Goal: Book appointment/travel/reservation

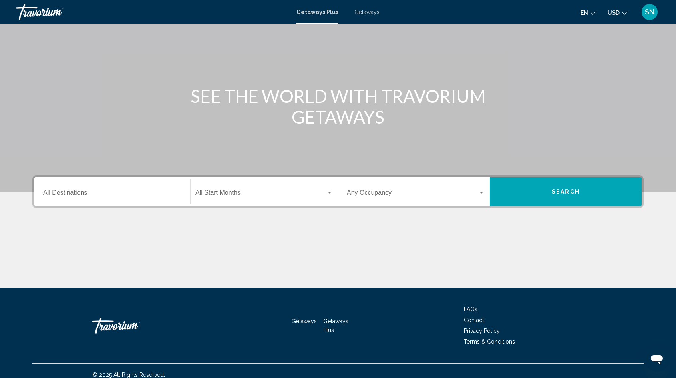
scroll to position [56, 0]
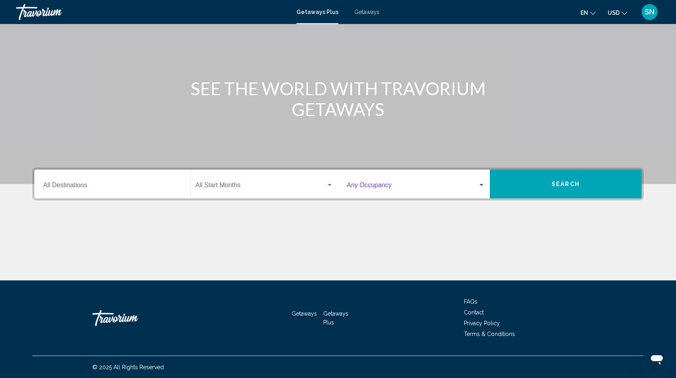
click at [483, 183] on div "Search widget" at bounding box center [481, 185] width 7 height 6
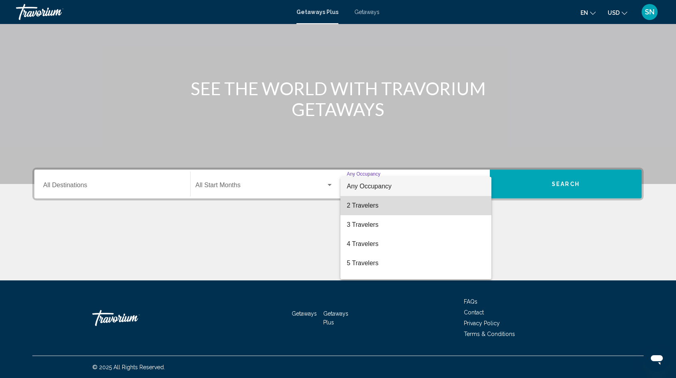
click at [443, 203] on span "2 Travelers" at bounding box center [416, 205] width 138 height 19
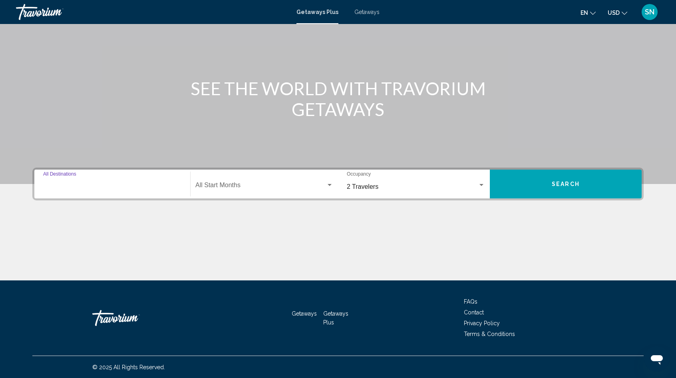
click at [116, 186] on input "Destination All Destinations" at bounding box center [112, 186] width 138 height 7
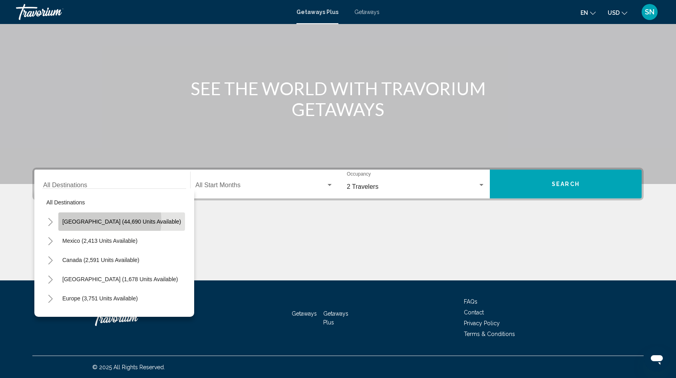
click at [100, 220] on span "[GEOGRAPHIC_DATA] (44,690 units available)" at bounding box center [121, 221] width 119 height 6
type input "**********"
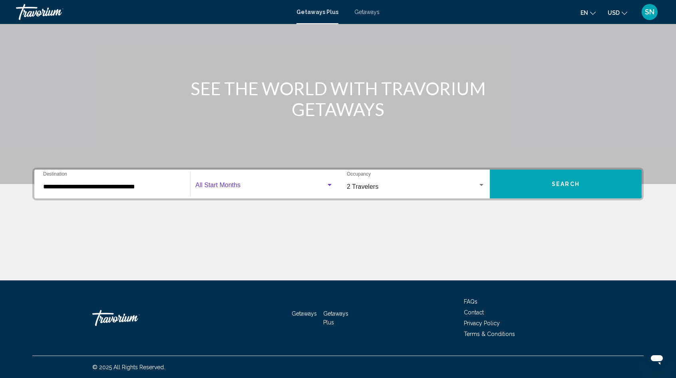
click at [329, 184] on div "Search widget" at bounding box center [330, 185] width 4 height 2
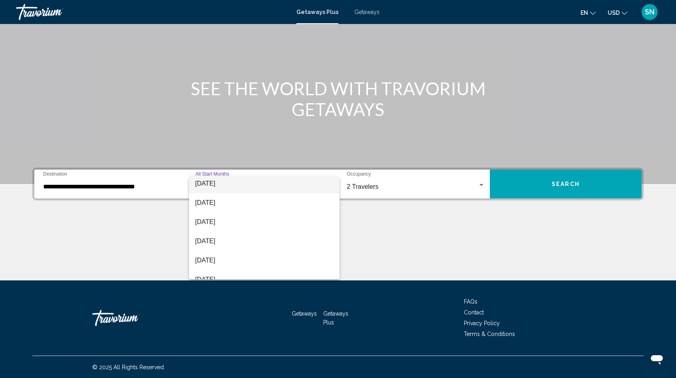
scroll to position [40, 0]
click at [294, 186] on span "[DATE]" at bounding box center [264, 184] width 138 height 19
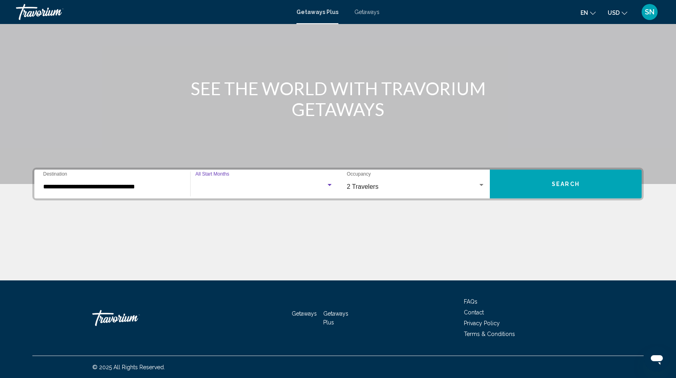
scroll to position [38, 0]
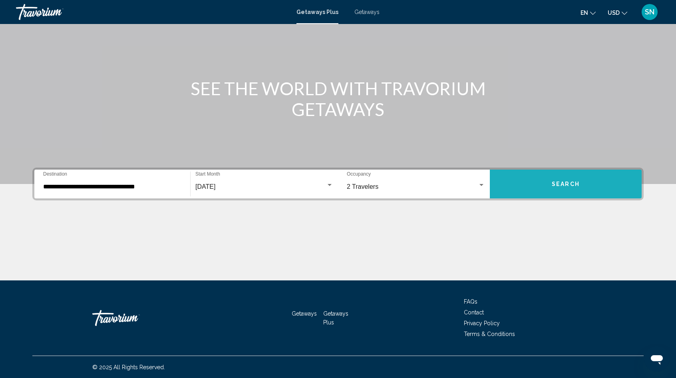
click at [552, 181] on span "Search" at bounding box center [566, 184] width 28 height 6
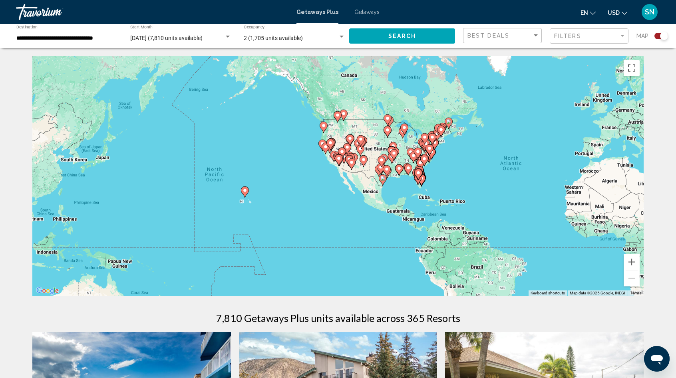
drag, startPoint x: 91, startPoint y: 207, endPoint x: 283, endPoint y: 205, distance: 192.3
click at [288, 206] on div "To activate drag with keyboard, press Alt + Enter. Once in keyboard drag state,…" at bounding box center [338, 176] width 612 height 240
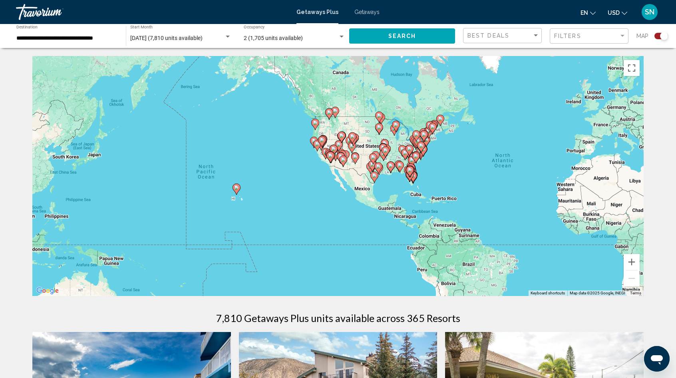
click at [237, 187] on image "Main content" at bounding box center [236, 187] width 5 height 5
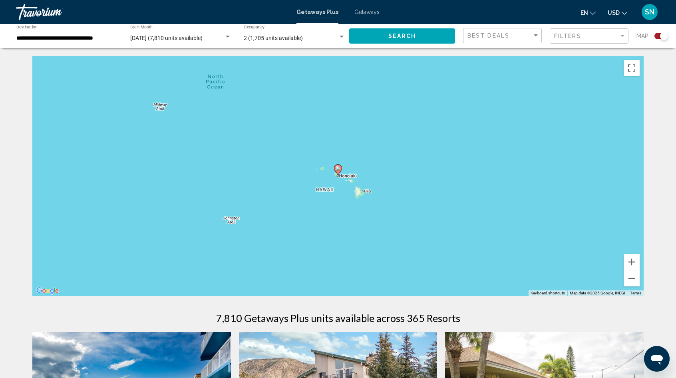
click at [338, 167] on image "Main content" at bounding box center [338, 168] width 5 height 5
type input "**********"
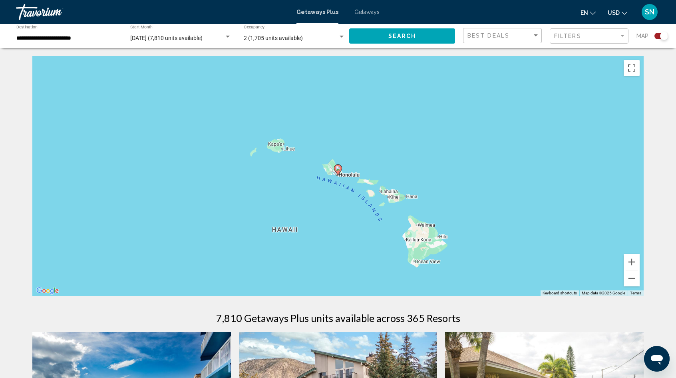
click at [341, 167] on icon "Main content" at bounding box center [338, 170] width 7 height 10
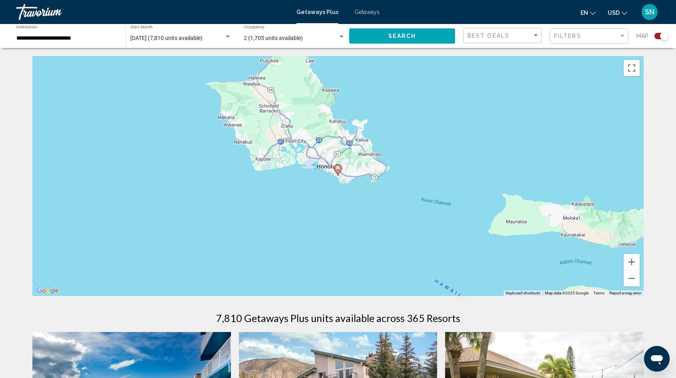
click at [339, 168] on image "Main content" at bounding box center [338, 168] width 5 height 5
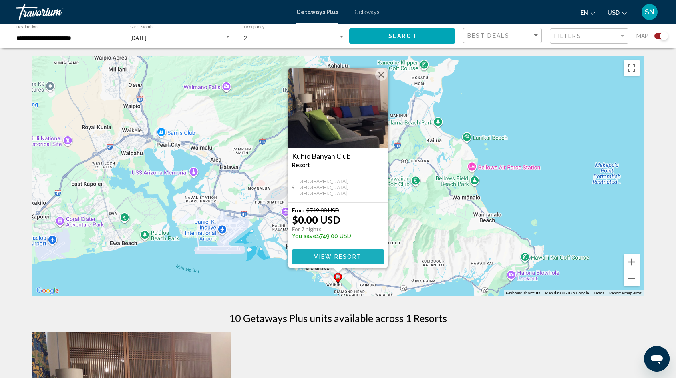
click at [341, 257] on span "View Resort" at bounding box center [338, 256] width 48 height 6
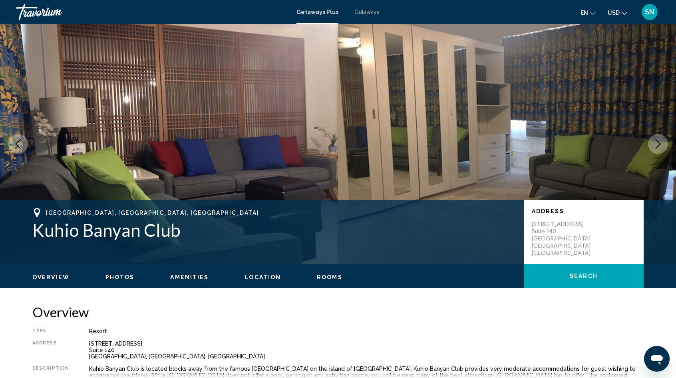
click at [660, 144] on icon "Next image" at bounding box center [658, 144] width 5 height 10
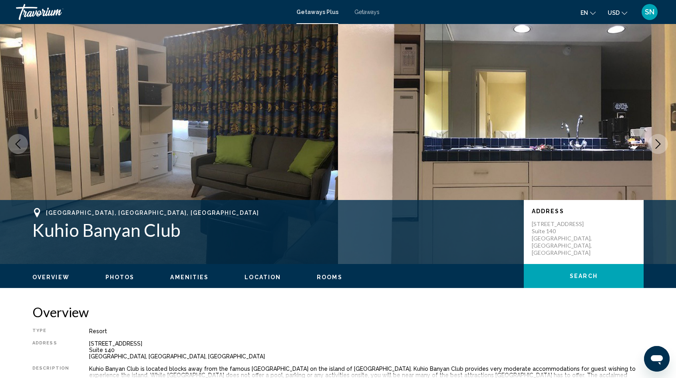
click at [660, 144] on icon "Next image" at bounding box center [658, 144] width 5 height 10
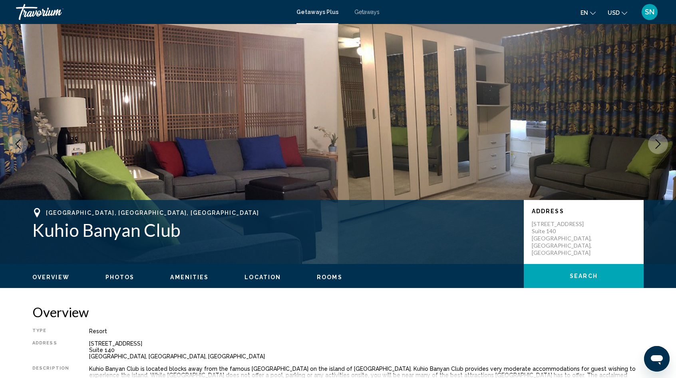
click at [660, 144] on icon "Next image" at bounding box center [659, 144] width 10 height 10
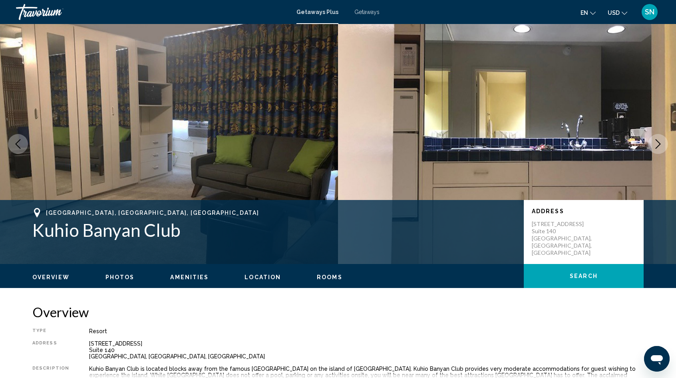
click at [660, 144] on icon "Next image" at bounding box center [658, 144] width 5 height 10
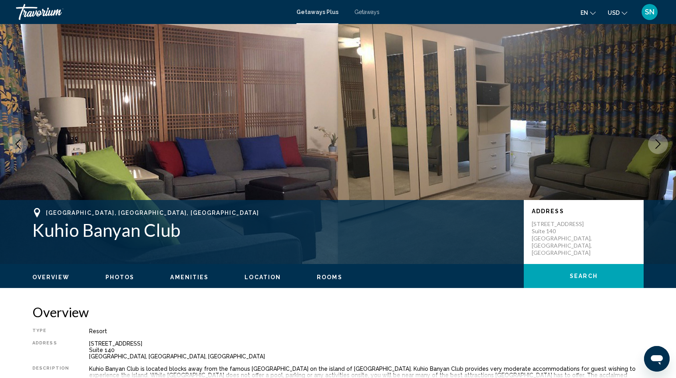
click at [660, 144] on icon "Next image" at bounding box center [658, 144] width 5 height 10
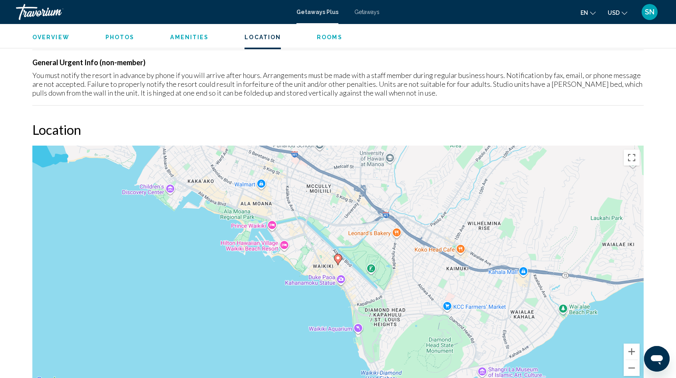
scroll to position [934, 0]
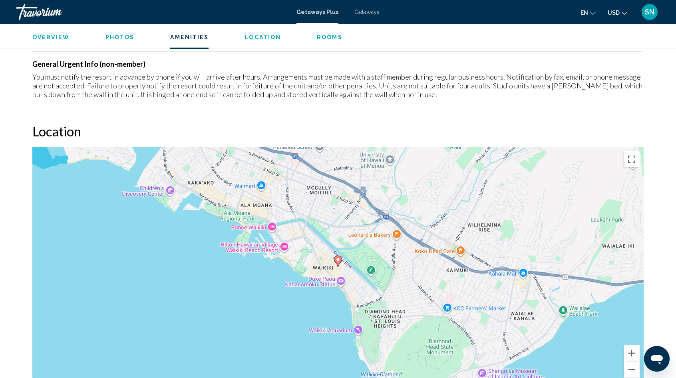
click at [118, 34] on span "Photos" at bounding box center [120, 37] width 29 height 6
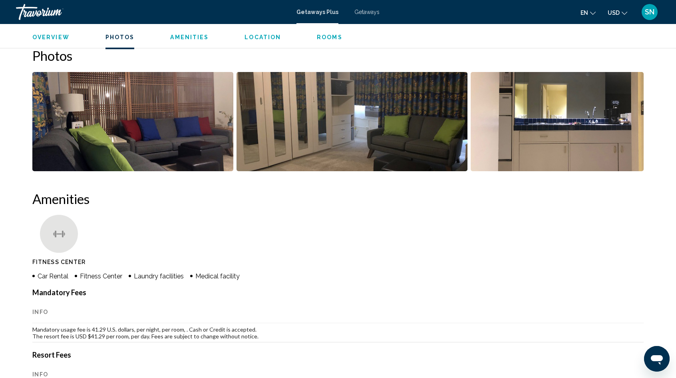
scroll to position [363, 0]
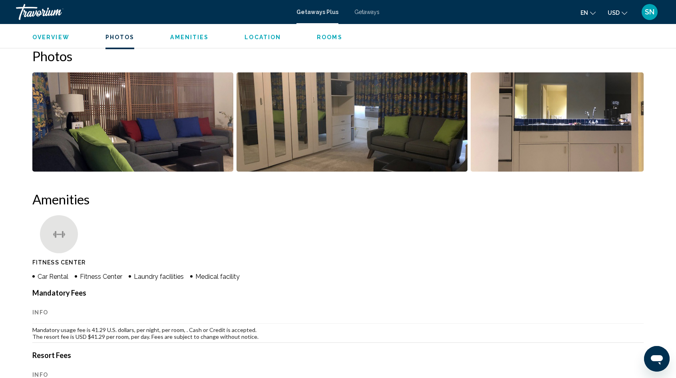
click at [195, 38] on span "Amenities" at bounding box center [189, 37] width 38 height 6
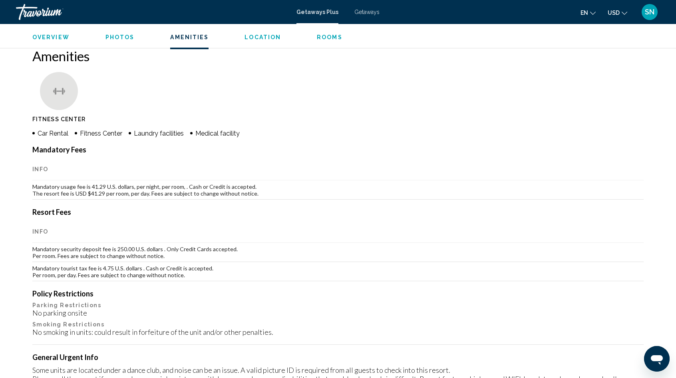
click at [265, 37] on span "Location" at bounding box center [263, 37] width 36 height 6
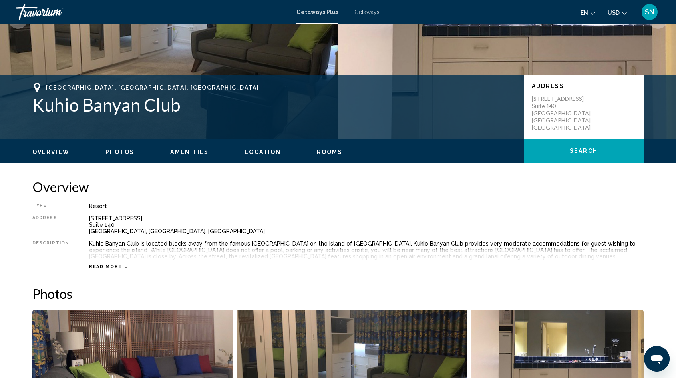
scroll to position [9, 0]
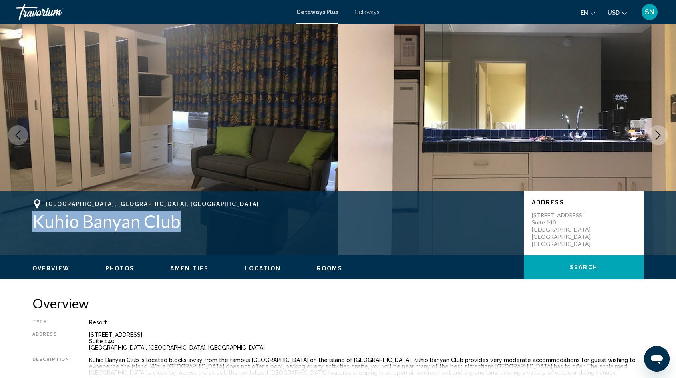
drag, startPoint x: 181, startPoint y: 222, endPoint x: 42, endPoint y: 227, distance: 138.4
click at [36, 228] on h1 "Kuhio Banyan Club" at bounding box center [274, 221] width 484 height 21
copy h1 "Kuhio Banyan Club"
